Goal: Task Accomplishment & Management: Use online tool/utility

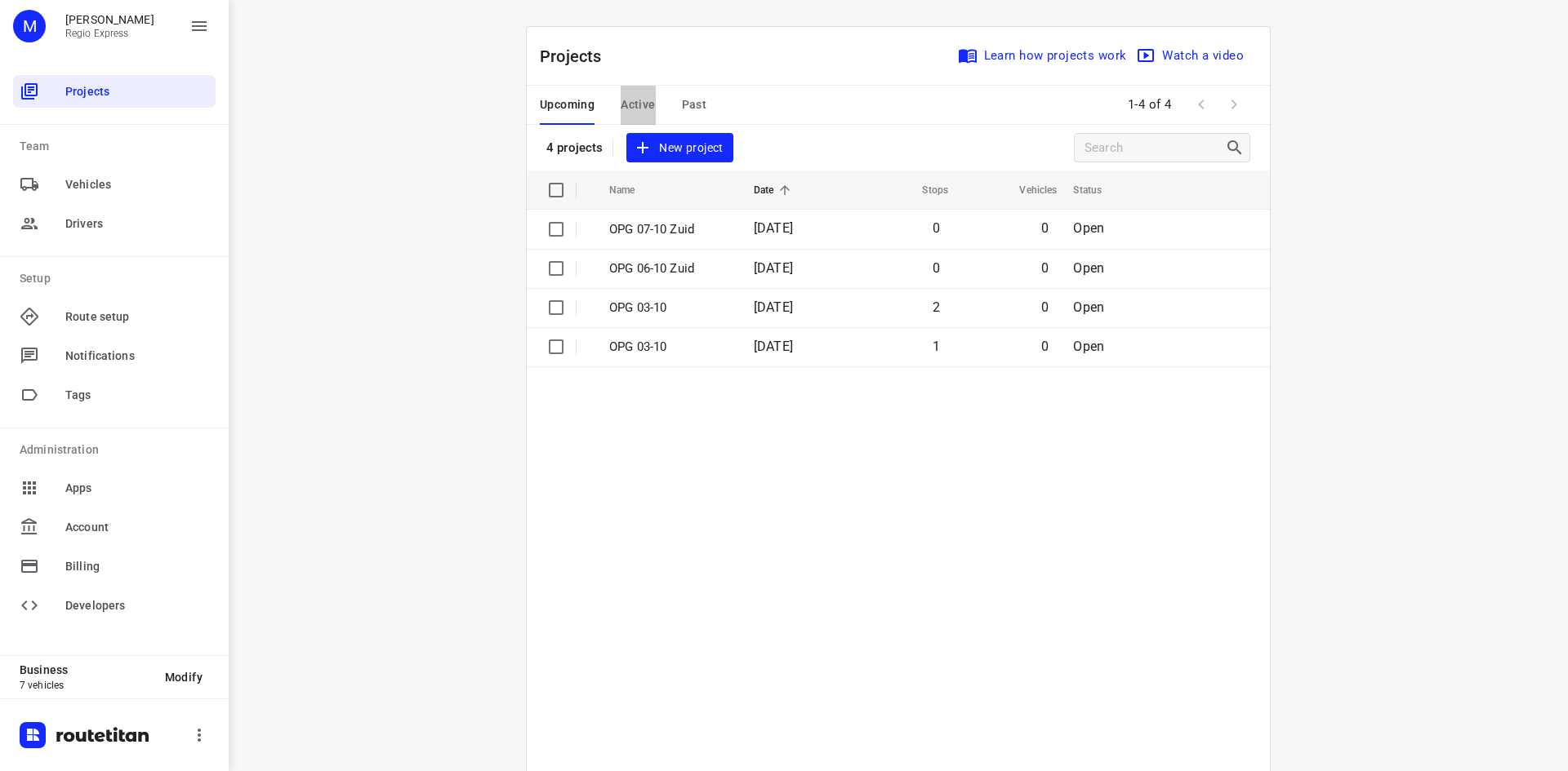
click at [621, 101] on span "Active" at bounding box center [638, 105] width 34 height 20
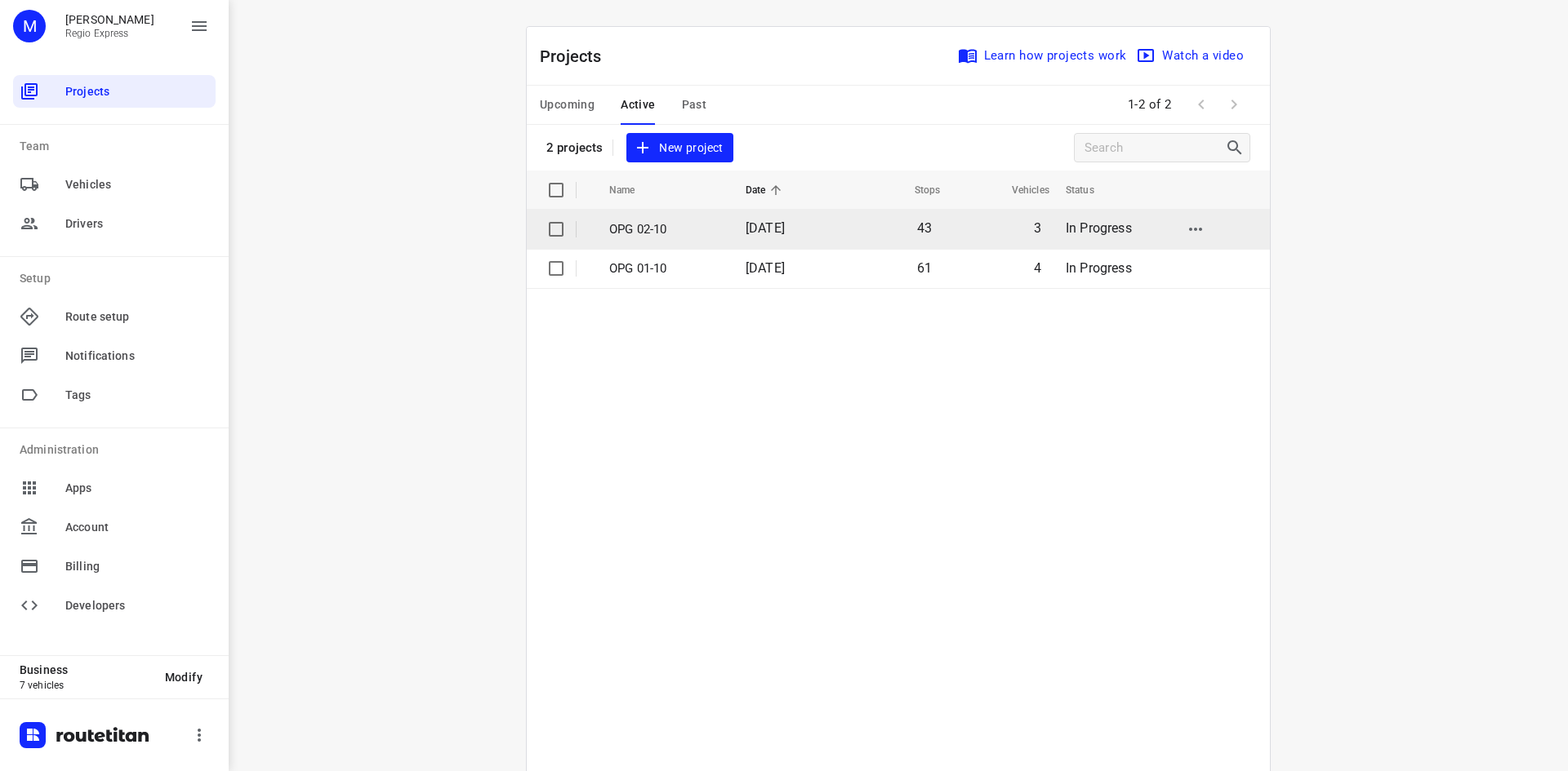
click at [656, 244] on td "OPG 02-10" at bounding box center [662, 229] width 140 height 39
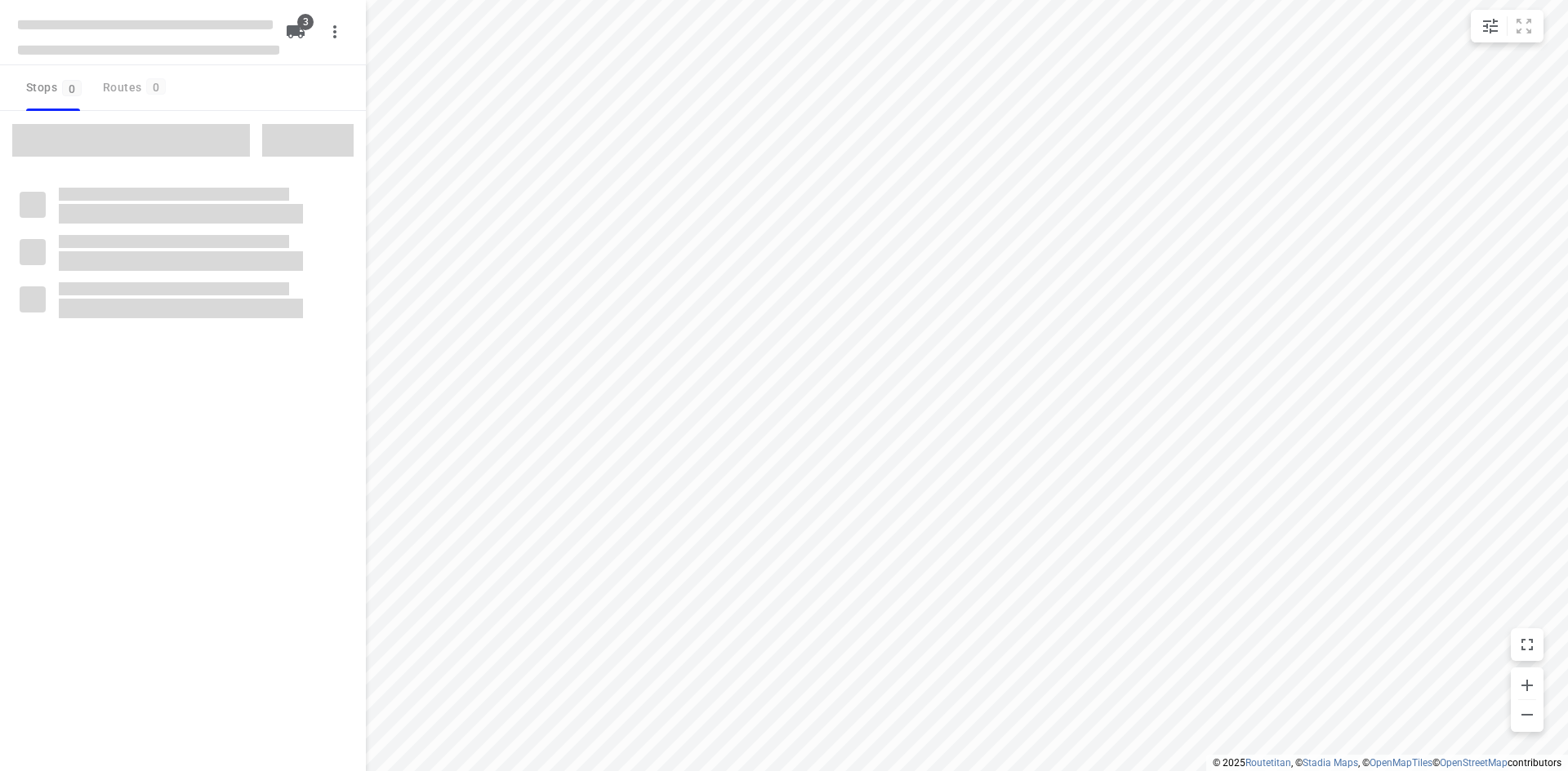
type input "distance"
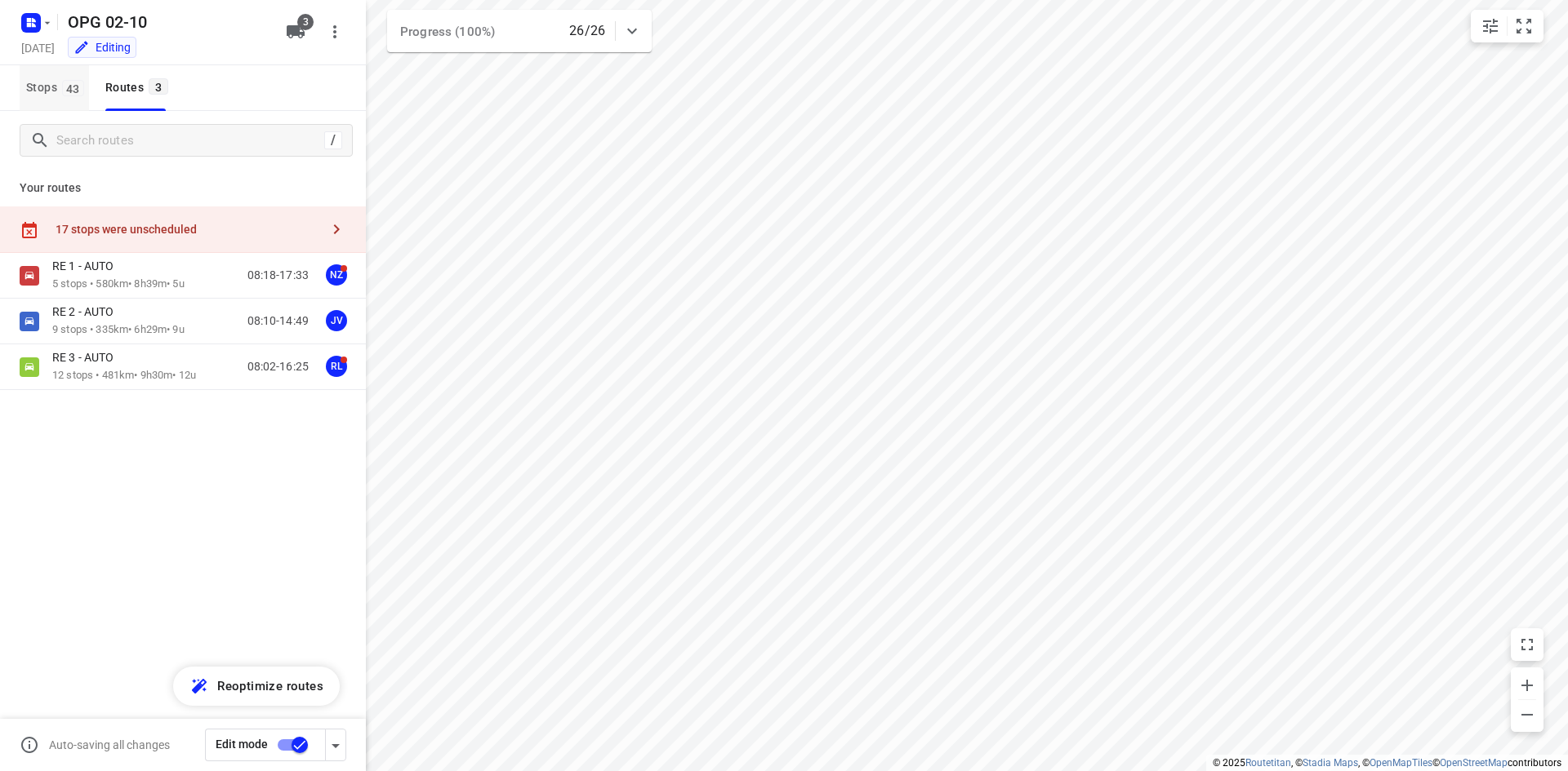
click at [68, 86] on span "43" at bounding box center [73, 88] width 22 height 16
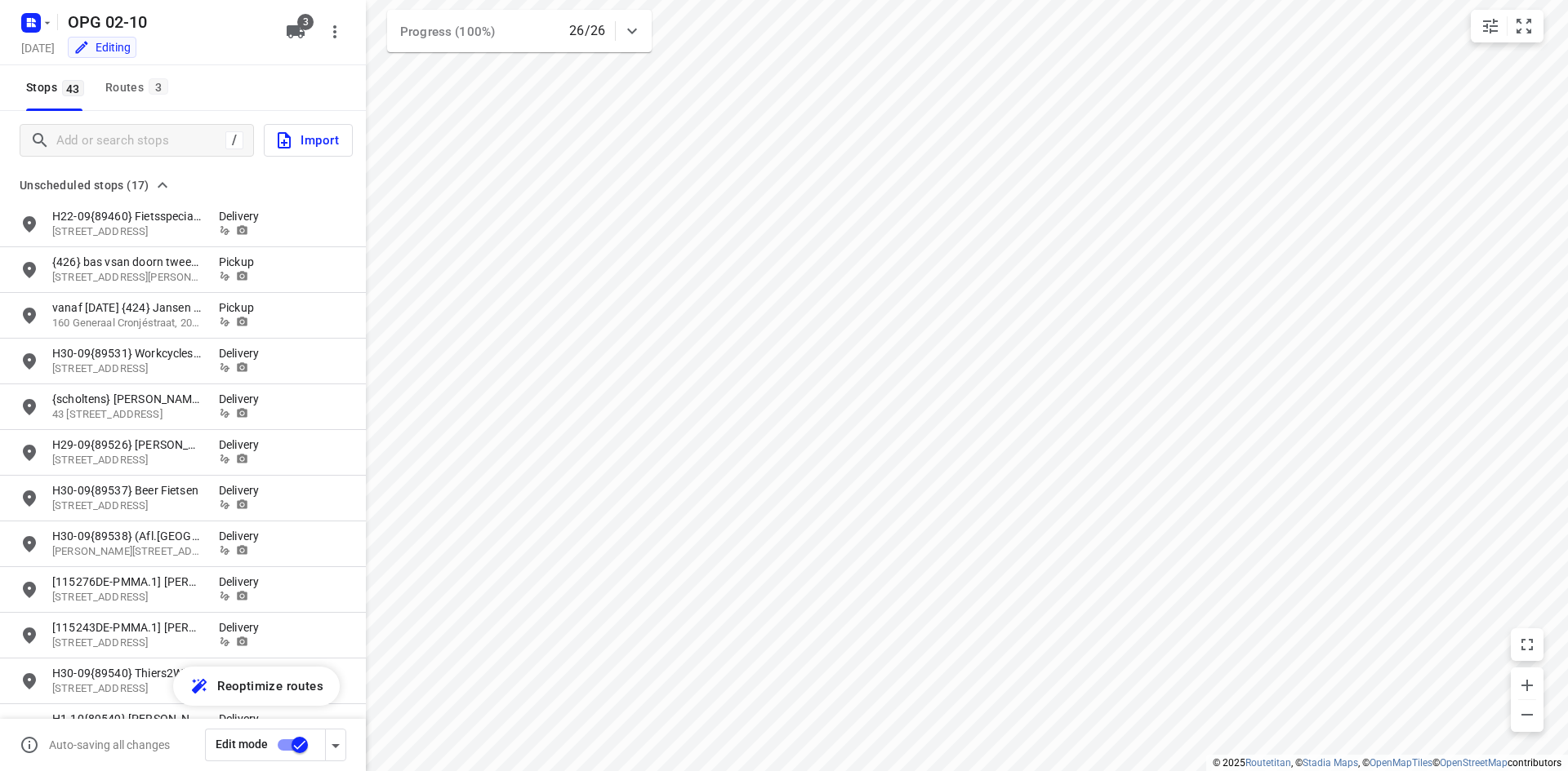
click at [38, 38] on div "OPG 02-10 [DATE] Editing" at bounding box center [148, 32] width 261 height 57
click at [43, 60] on div "[DATE]" at bounding box center [39, 49] width 43 height 22
click at [45, 18] on icon "button" at bounding box center [47, 23] width 13 height 13
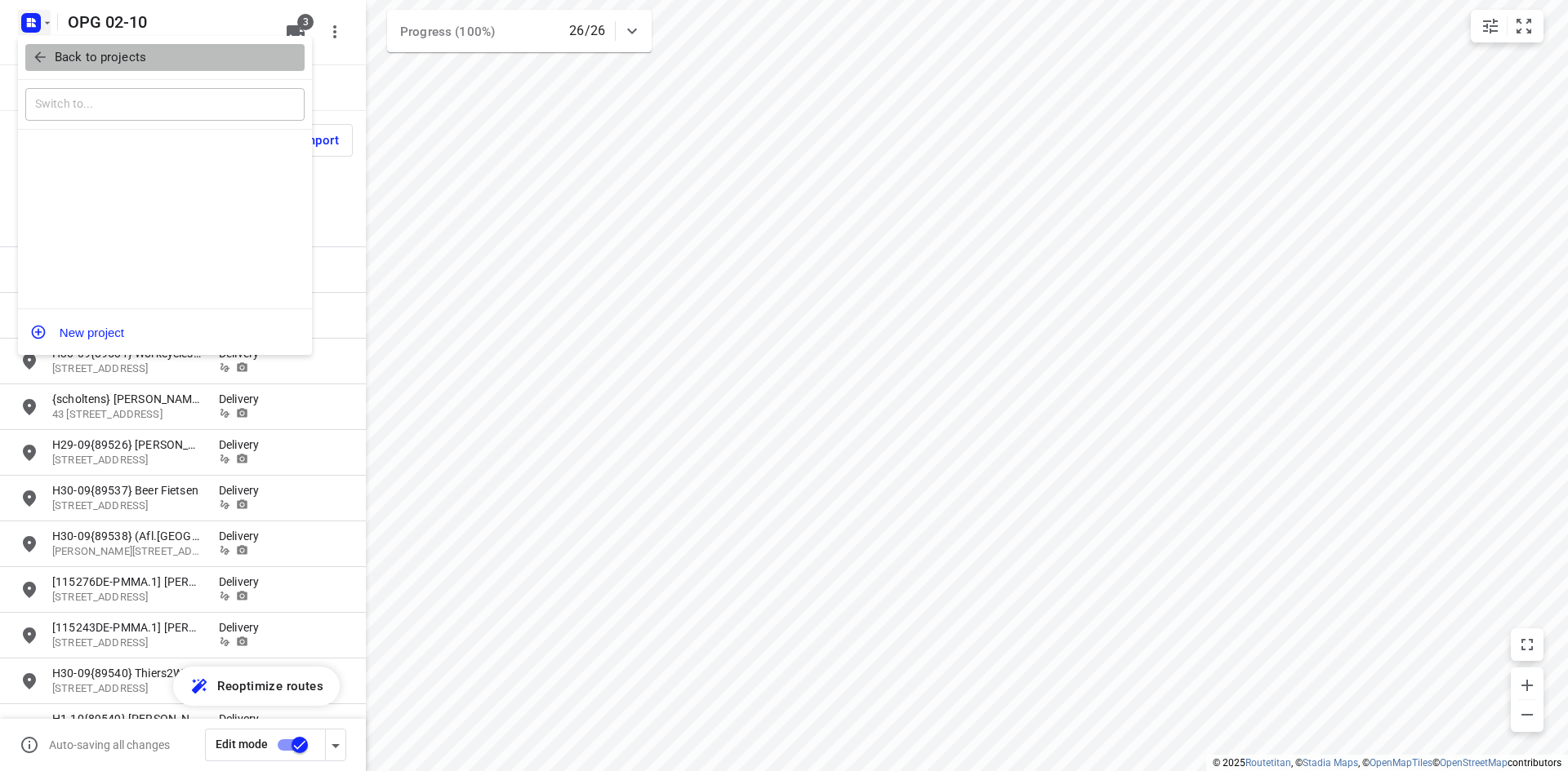
click at [45, 51] on icon "button" at bounding box center [40, 57] width 16 height 16
